Goal: Obtain resource: Obtain resource

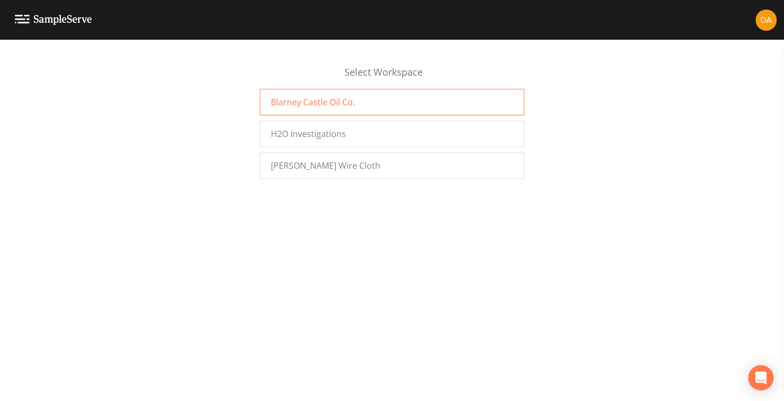
click at [311, 97] on span "Blarney Castle Oil Co." at bounding box center [313, 102] width 84 height 13
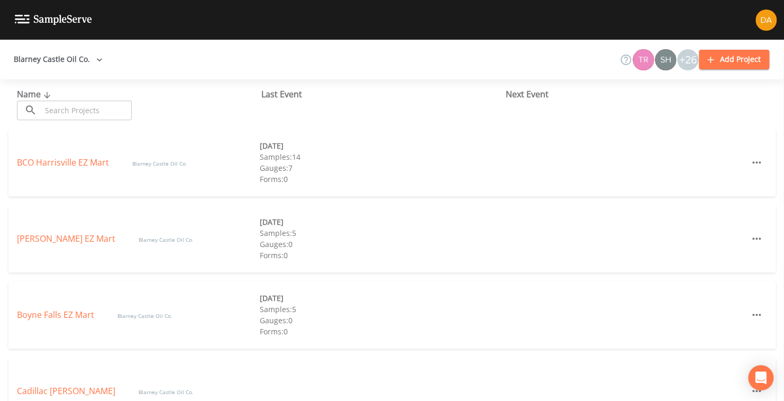
scroll to position [212, 0]
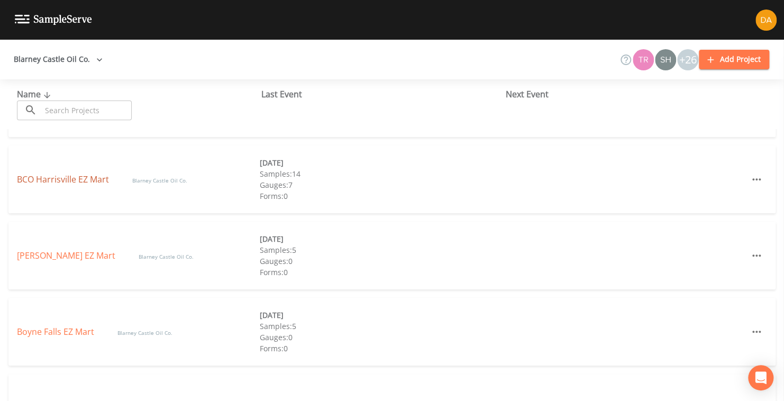
click at [62, 180] on link "BCO Harrisville EZ Mart" at bounding box center [64, 180] width 94 height 12
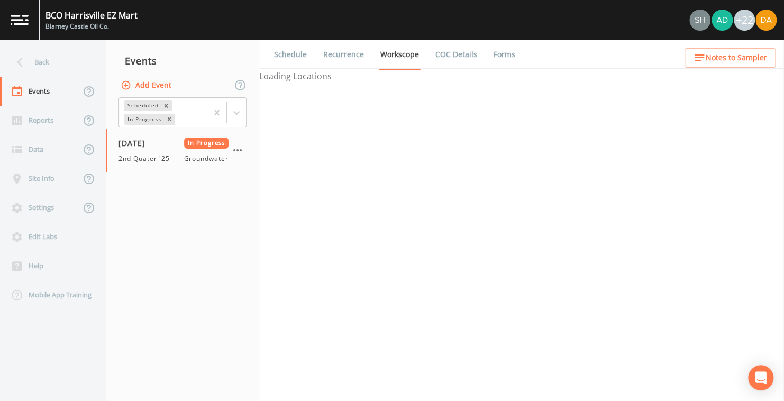
select select "4f082be6-97a7-4f70-a81f-c26a4e896ad7"
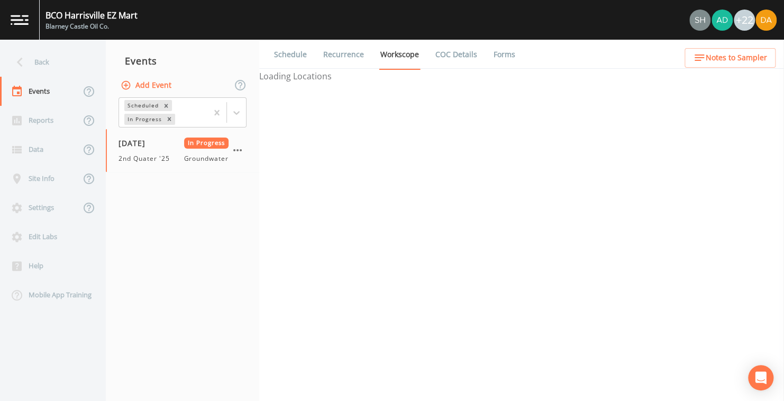
select select "4f082be6-97a7-4f70-a81f-c26a4e896ad7"
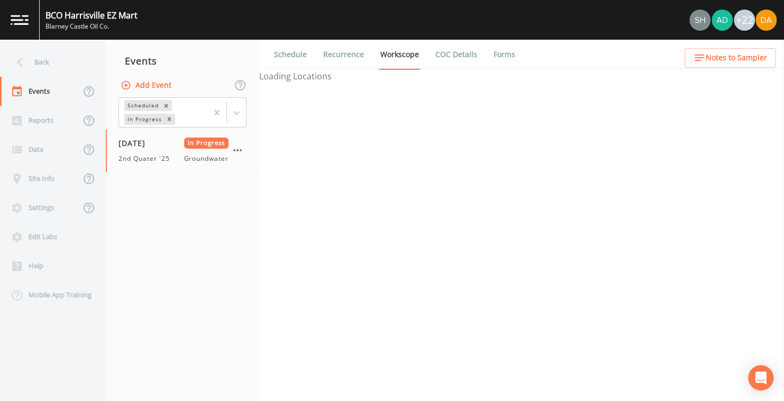
select select "4f082be6-97a7-4f70-a81f-c26a4e896ad7"
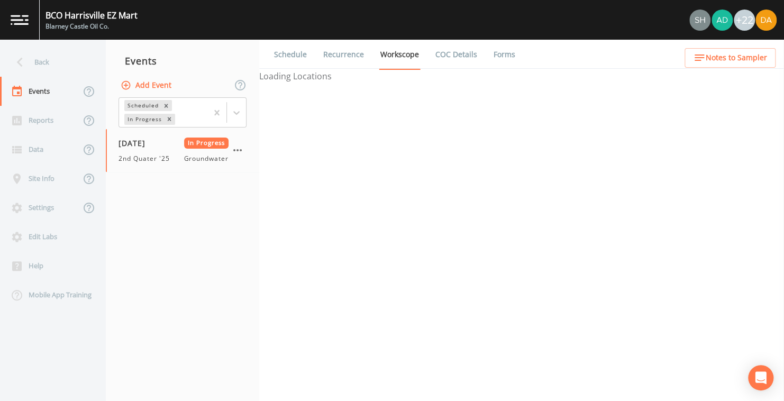
select select "32c6ee38-6f74-4ba1-9d68-2cabd624afbe"
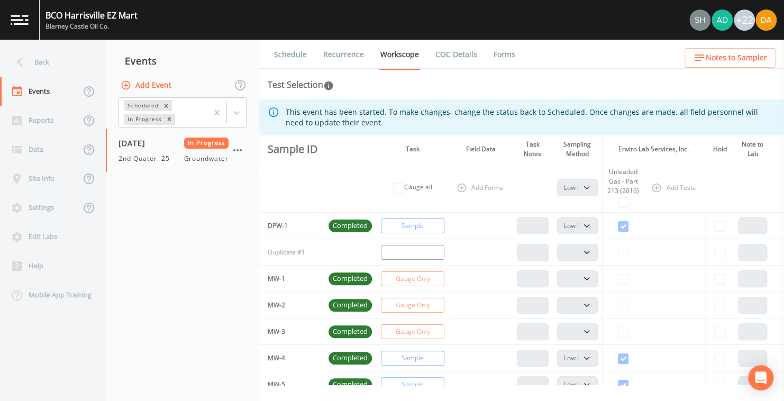
click at [502, 55] on link "Forms" at bounding box center [504, 55] width 25 height 30
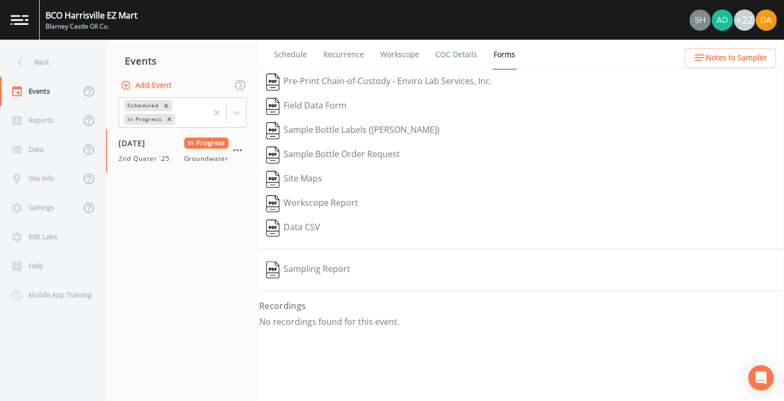
click at [324, 79] on button "Pre-Print Chain-of-Custody - Enviro Lab Services, Inc." at bounding box center [379, 82] width 240 height 24
